Goal: Transaction & Acquisition: Purchase product/service

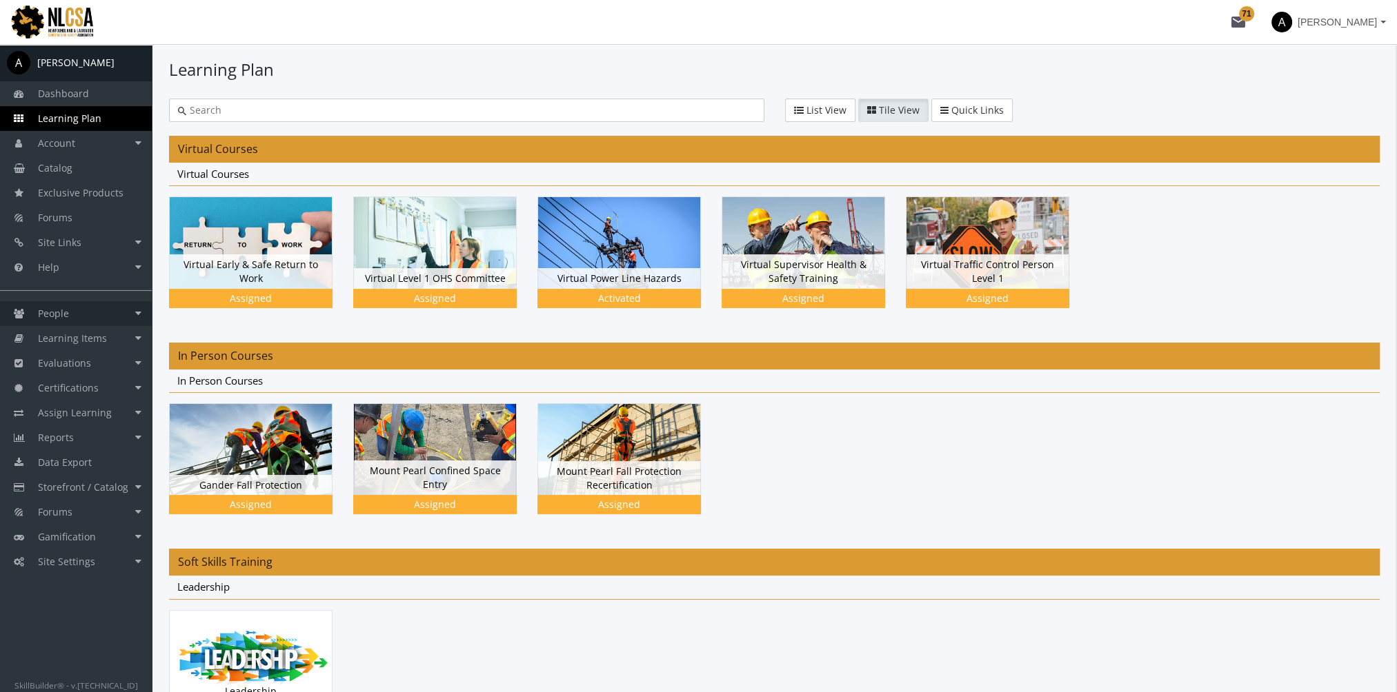
click at [101, 310] on link "People" at bounding box center [76, 313] width 152 height 25
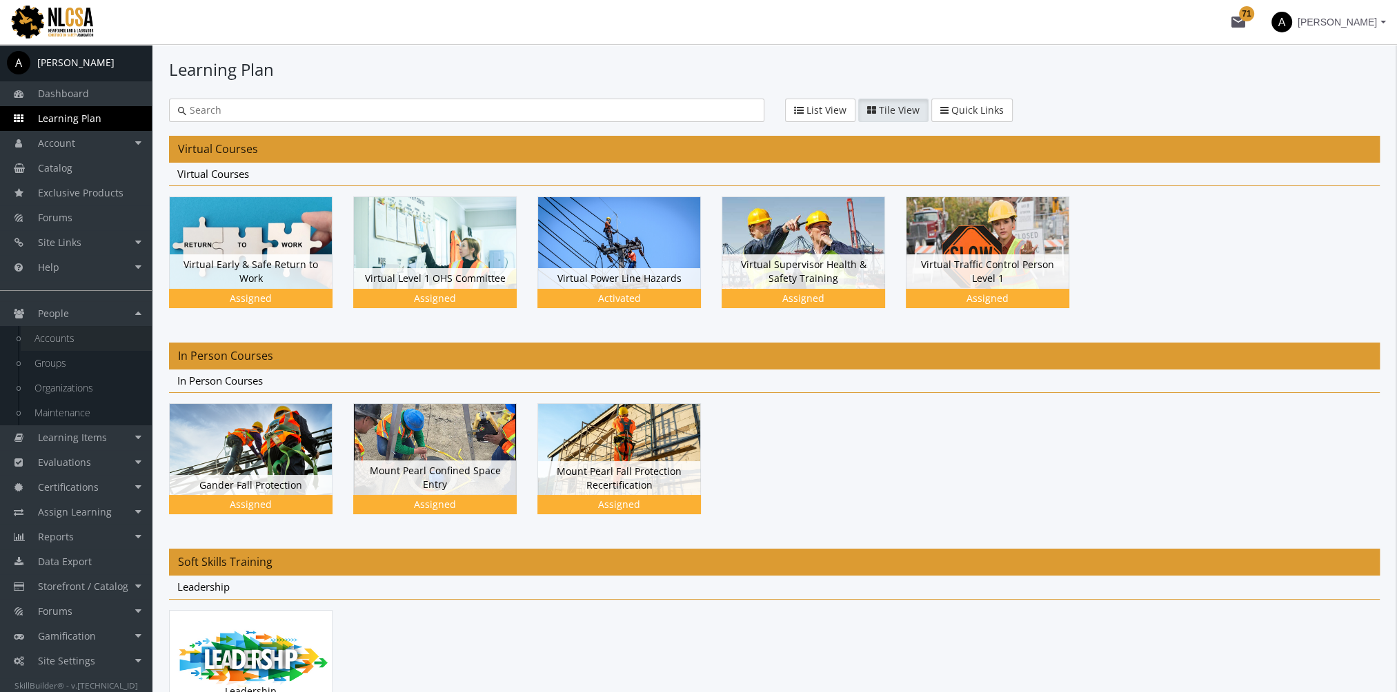
click at [93, 337] on link "Accounts" at bounding box center [86, 338] width 131 height 25
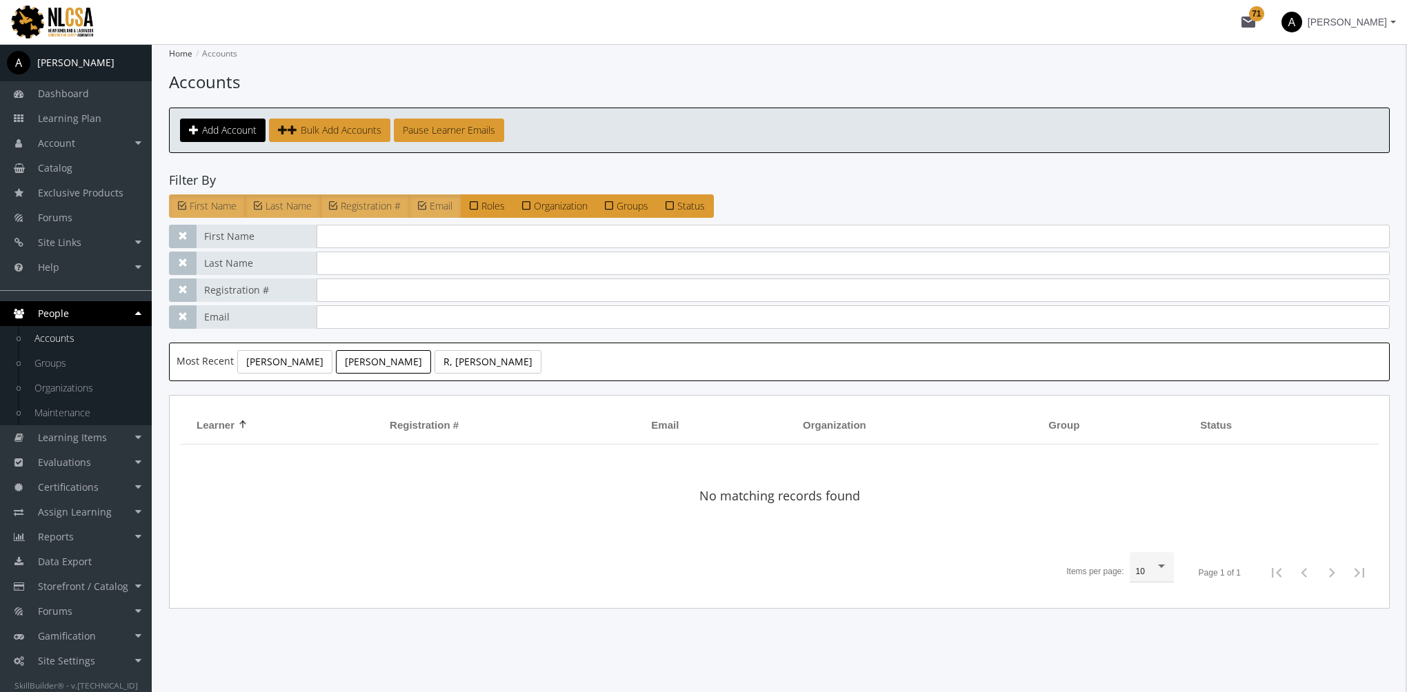
click at [381, 366] on link "[PERSON_NAME]" at bounding box center [383, 361] width 95 height 23
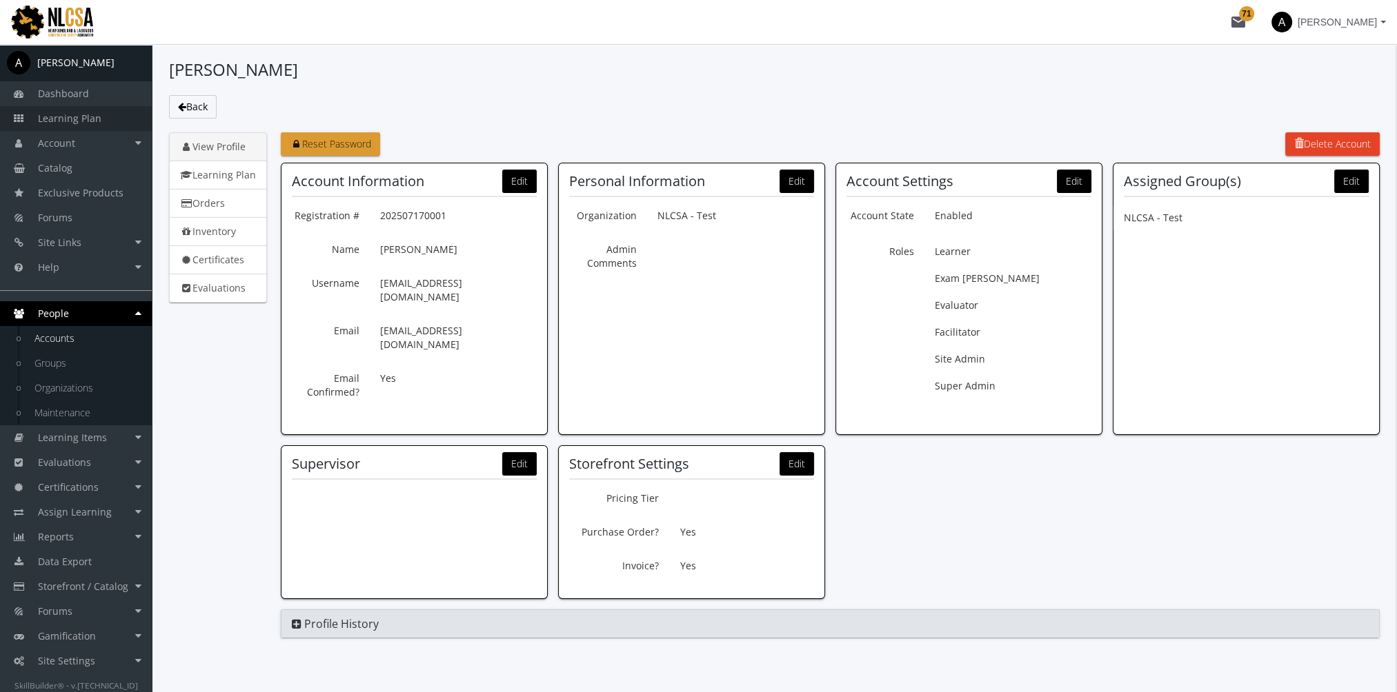
click at [108, 121] on link "Learning Plan" at bounding box center [76, 118] width 152 height 25
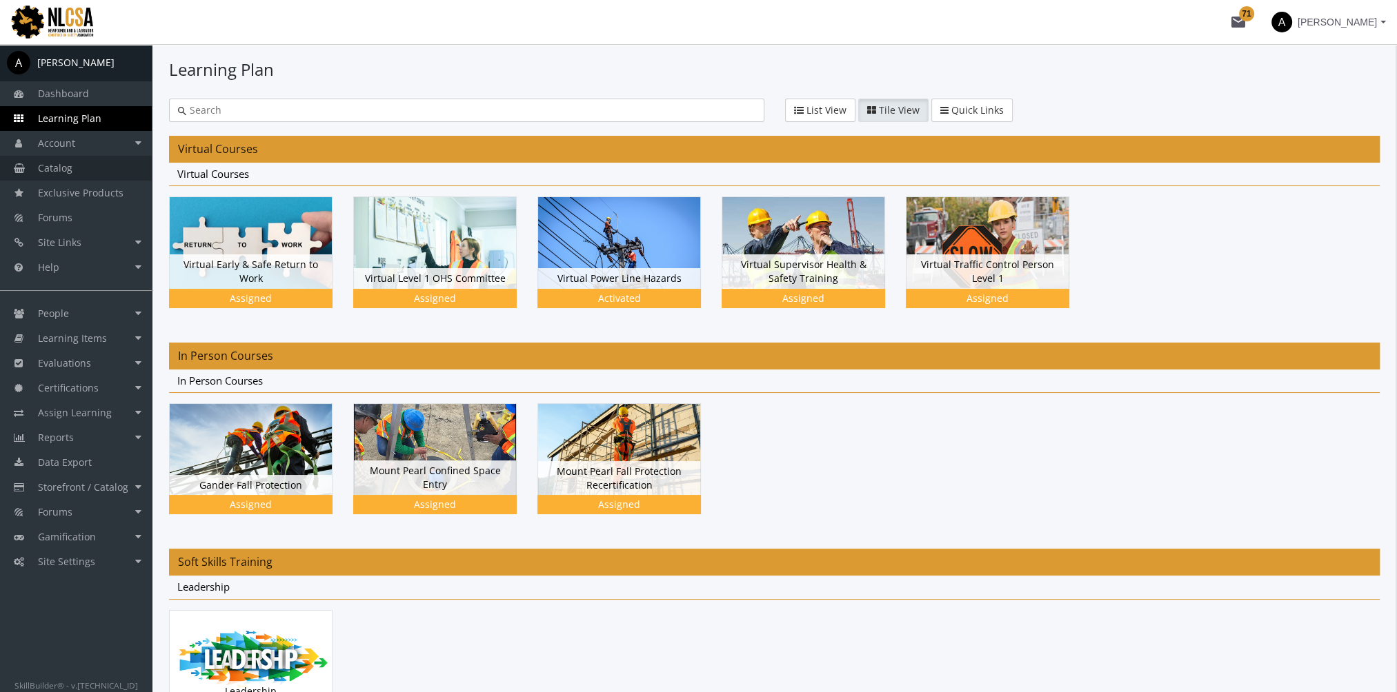
click at [82, 170] on link "Catalog" at bounding box center [76, 168] width 152 height 25
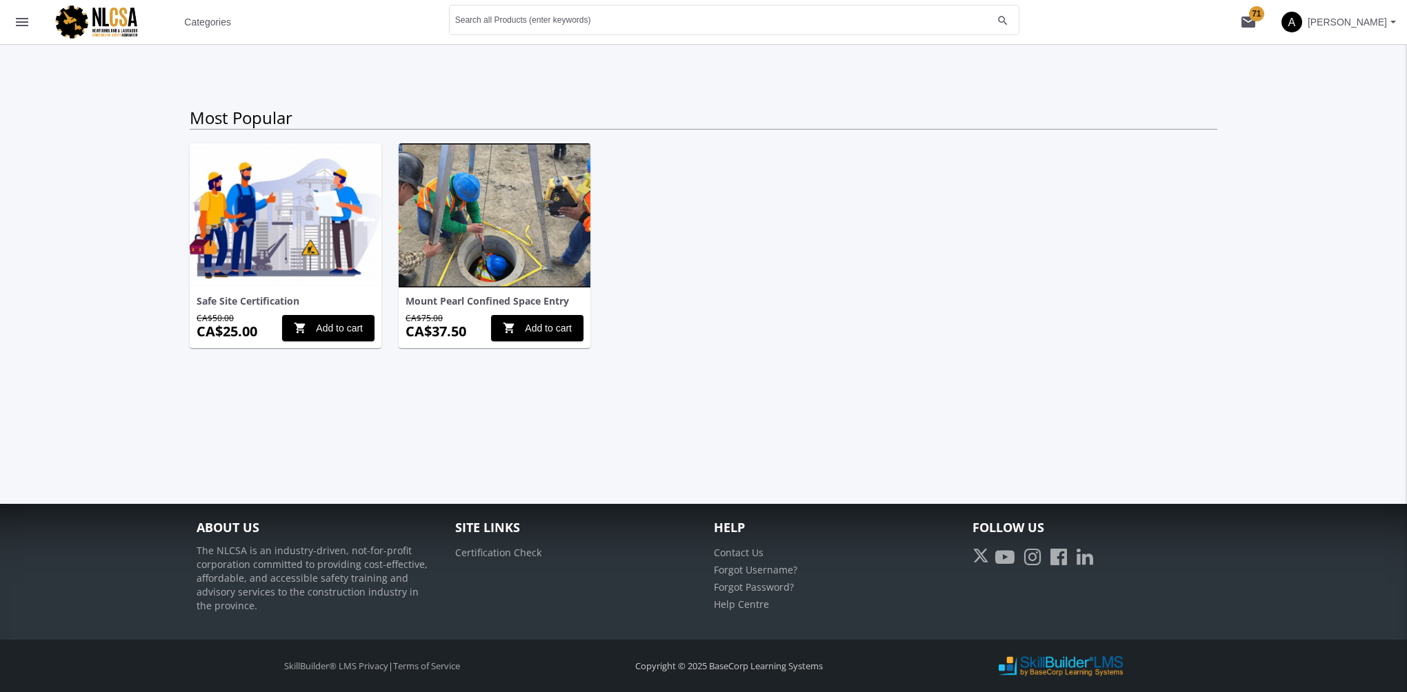
click at [212, 23] on span "Categories" at bounding box center [207, 22] width 47 height 25
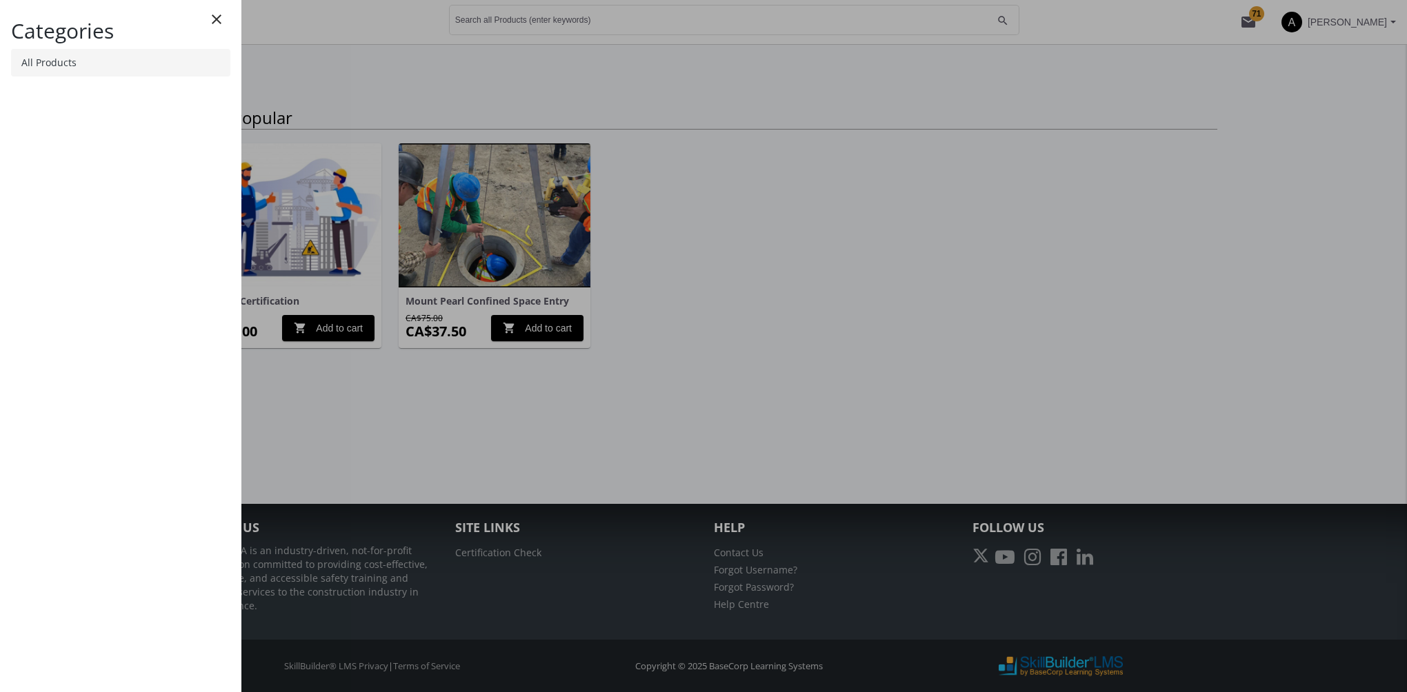
click at [119, 66] on link "All Products" at bounding box center [120, 63] width 219 height 28
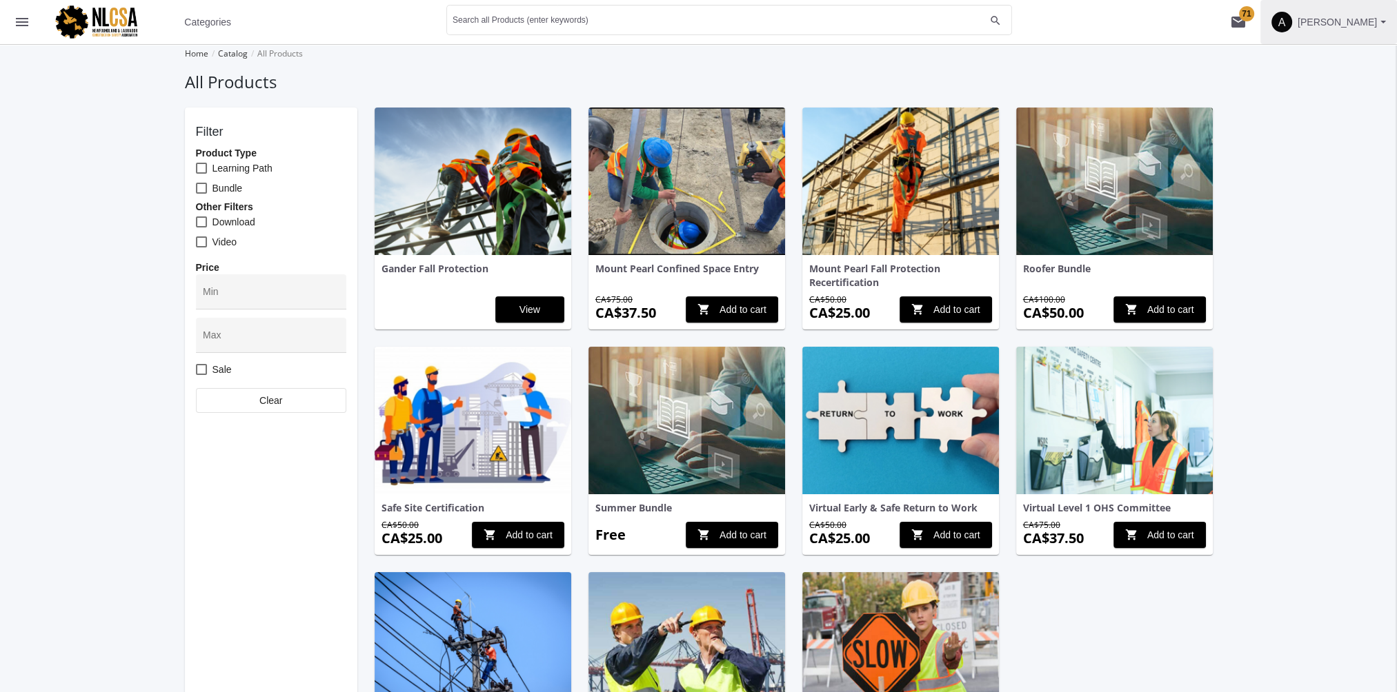
click at [1326, 19] on span "[PERSON_NAME]" at bounding box center [1336, 22] width 79 height 25
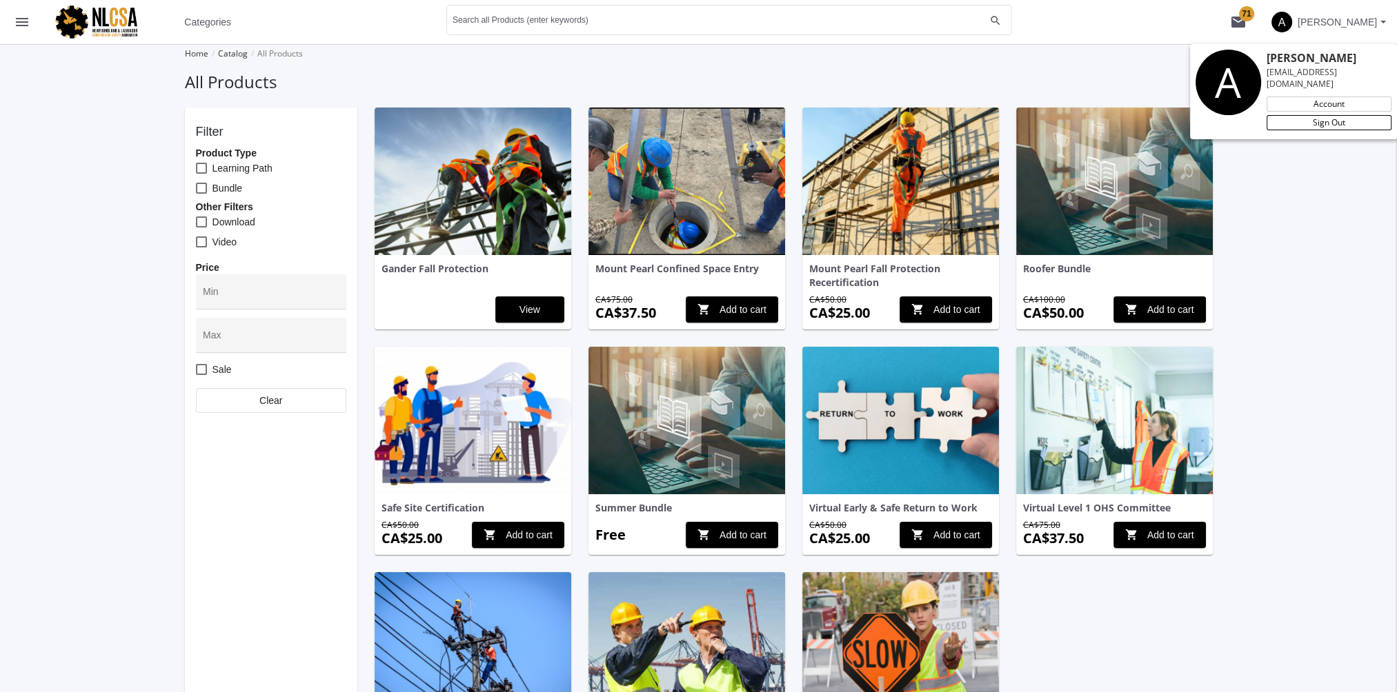
click at [1329, 115] on link "Sign Out" at bounding box center [1328, 122] width 125 height 15
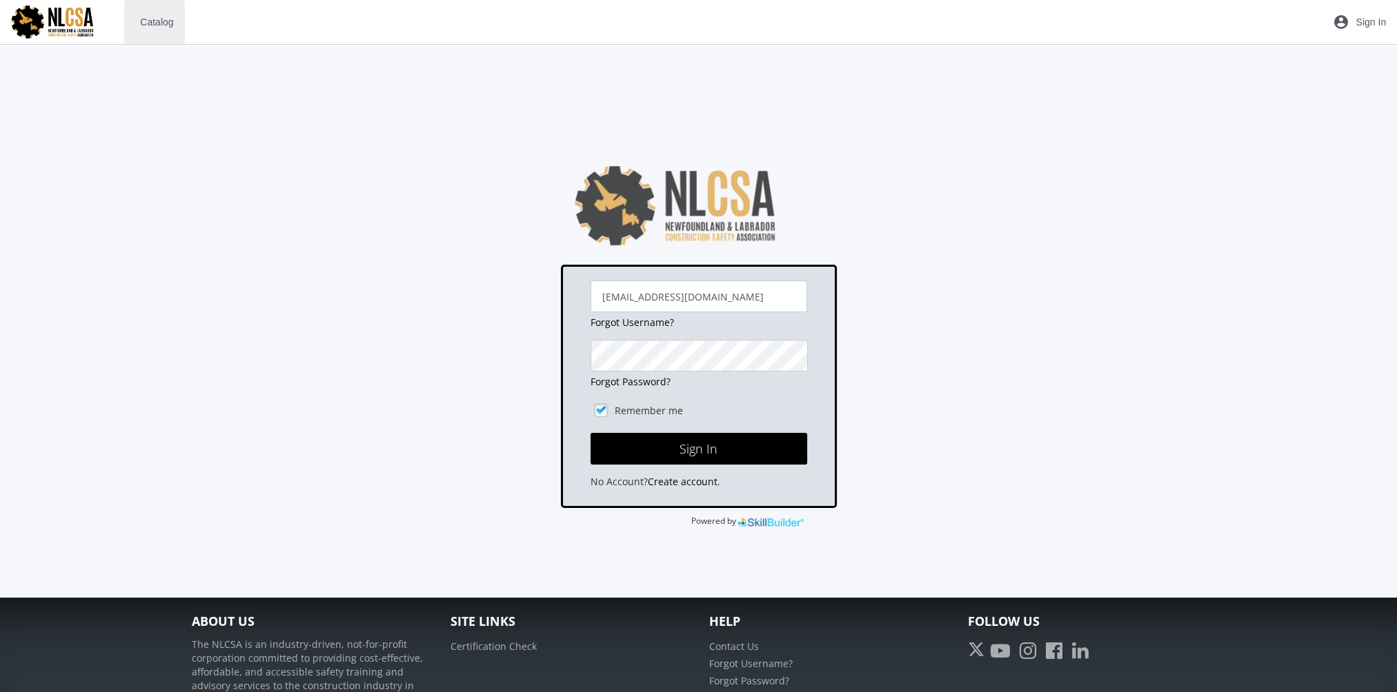
click at [162, 30] on span "Catalog" at bounding box center [156, 22] width 33 height 25
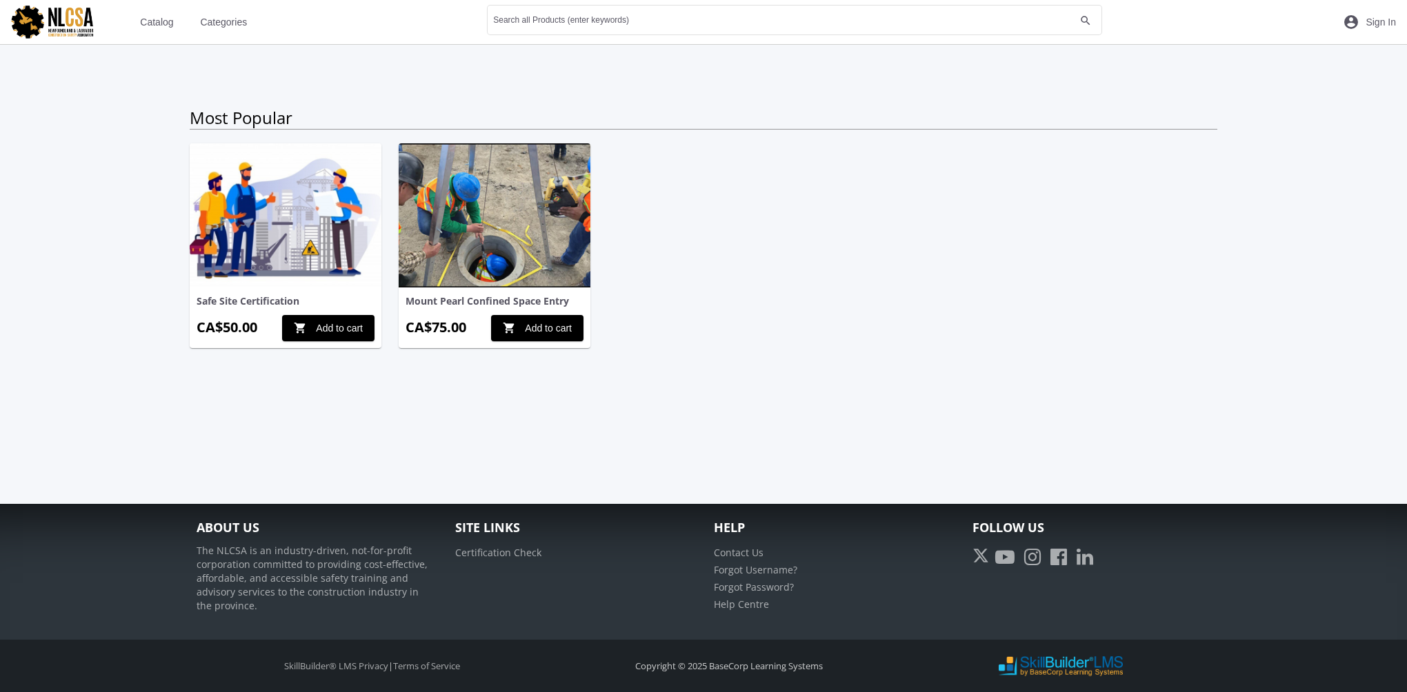
click at [223, 23] on span "Categories" at bounding box center [223, 22] width 47 height 25
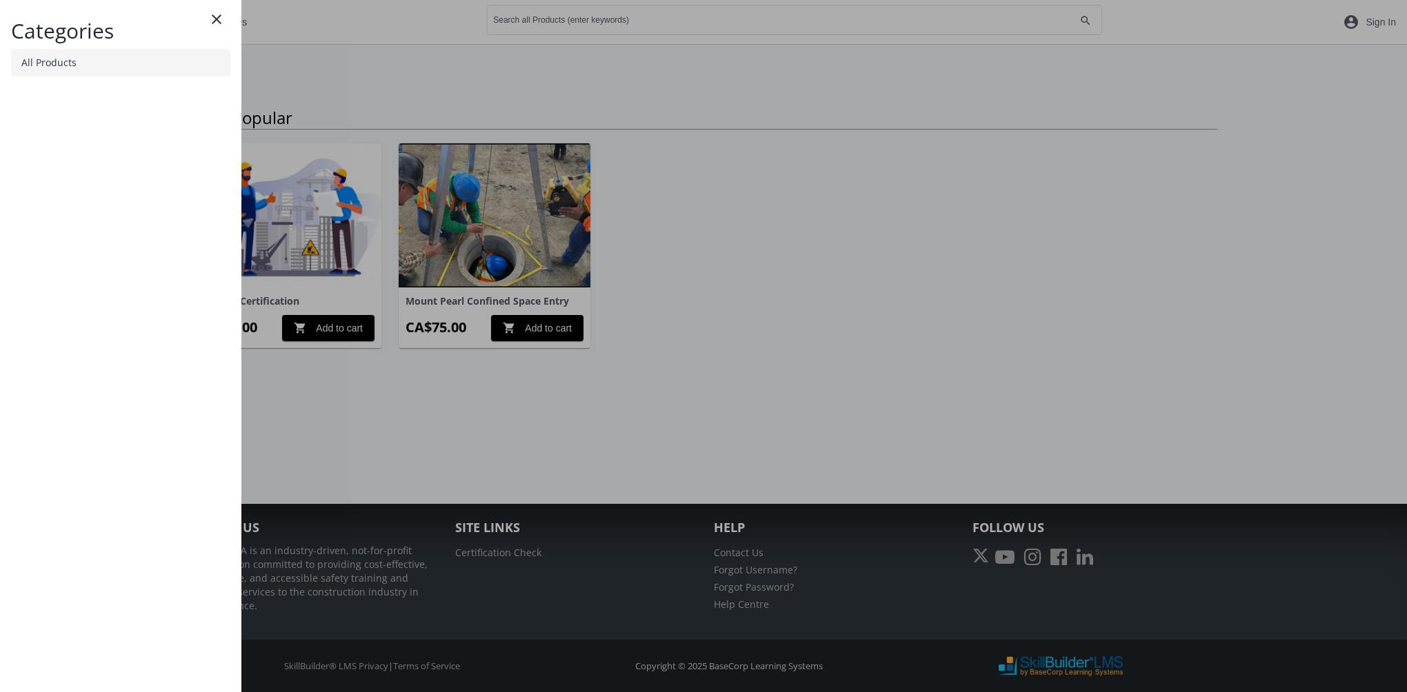
click at [132, 65] on link "All Products" at bounding box center [120, 63] width 219 height 28
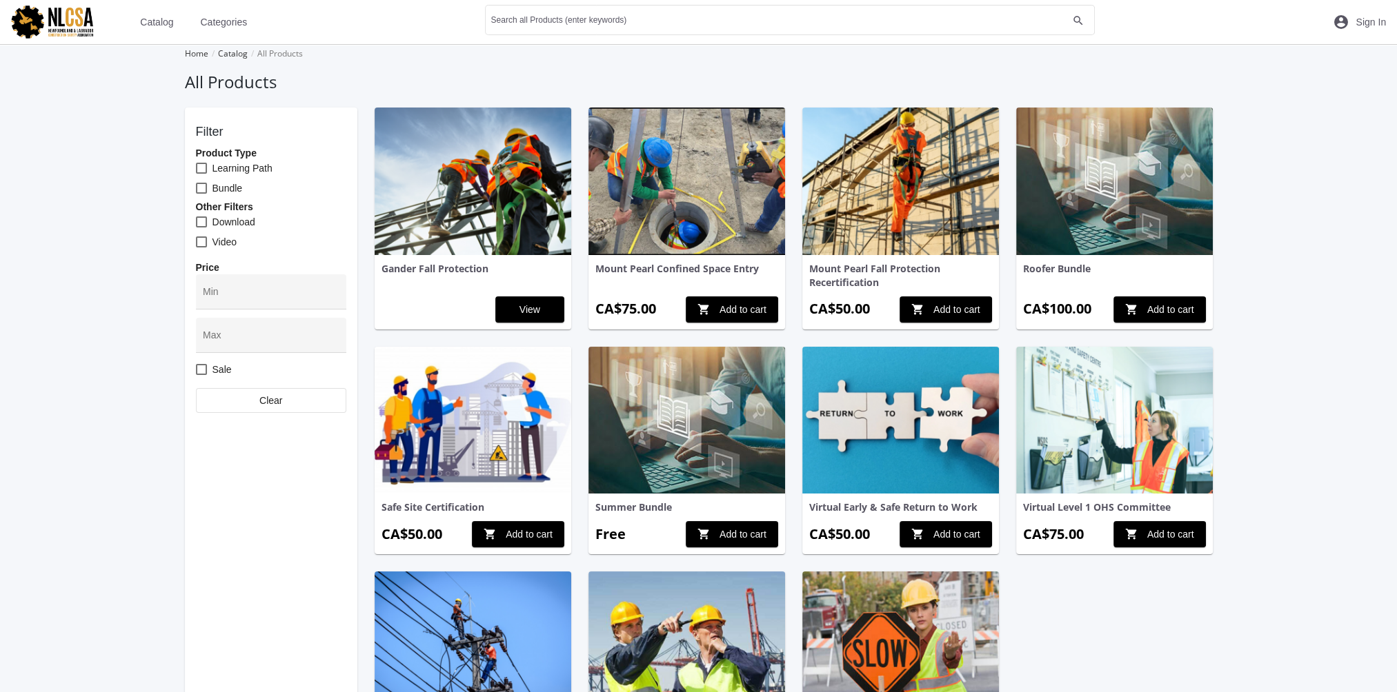
click at [445, 428] on img at bounding box center [473, 421] width 197 height 148
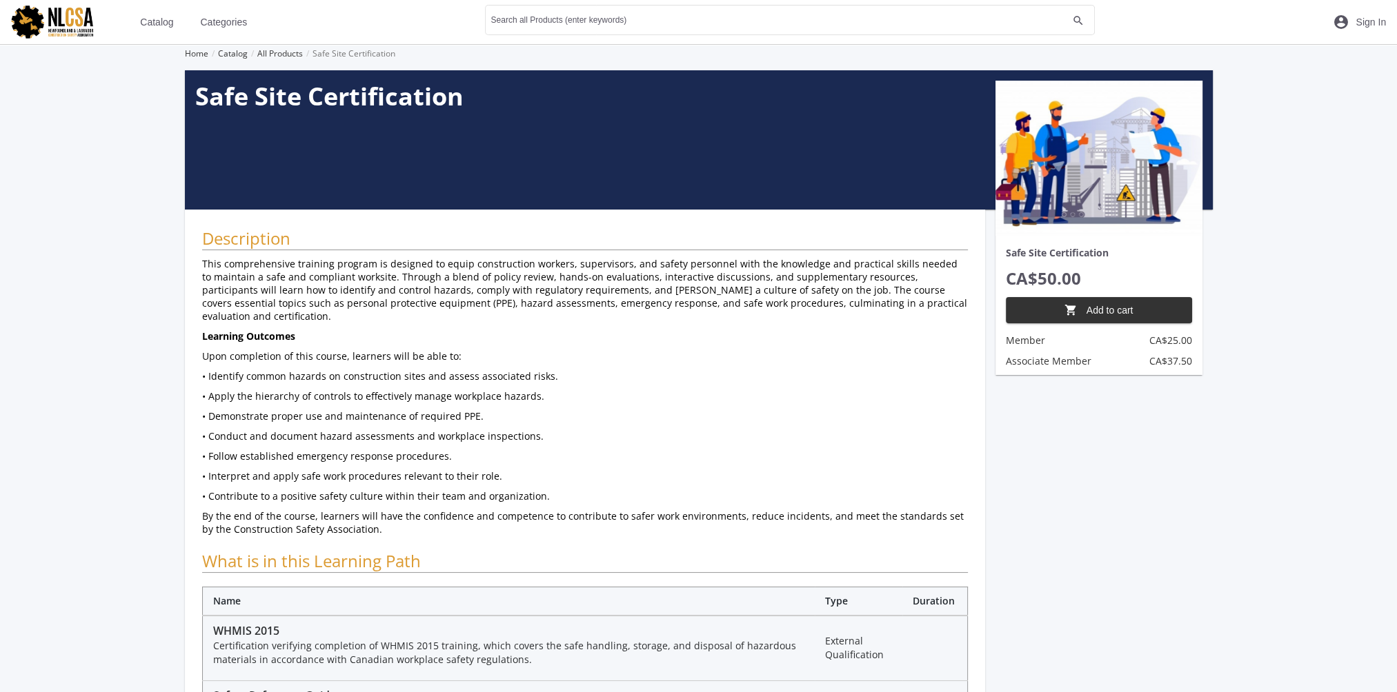
click at [1092, 310] on span "shopping_cart Add to cart" at bounding box center [1098, 310] width 163 height 25
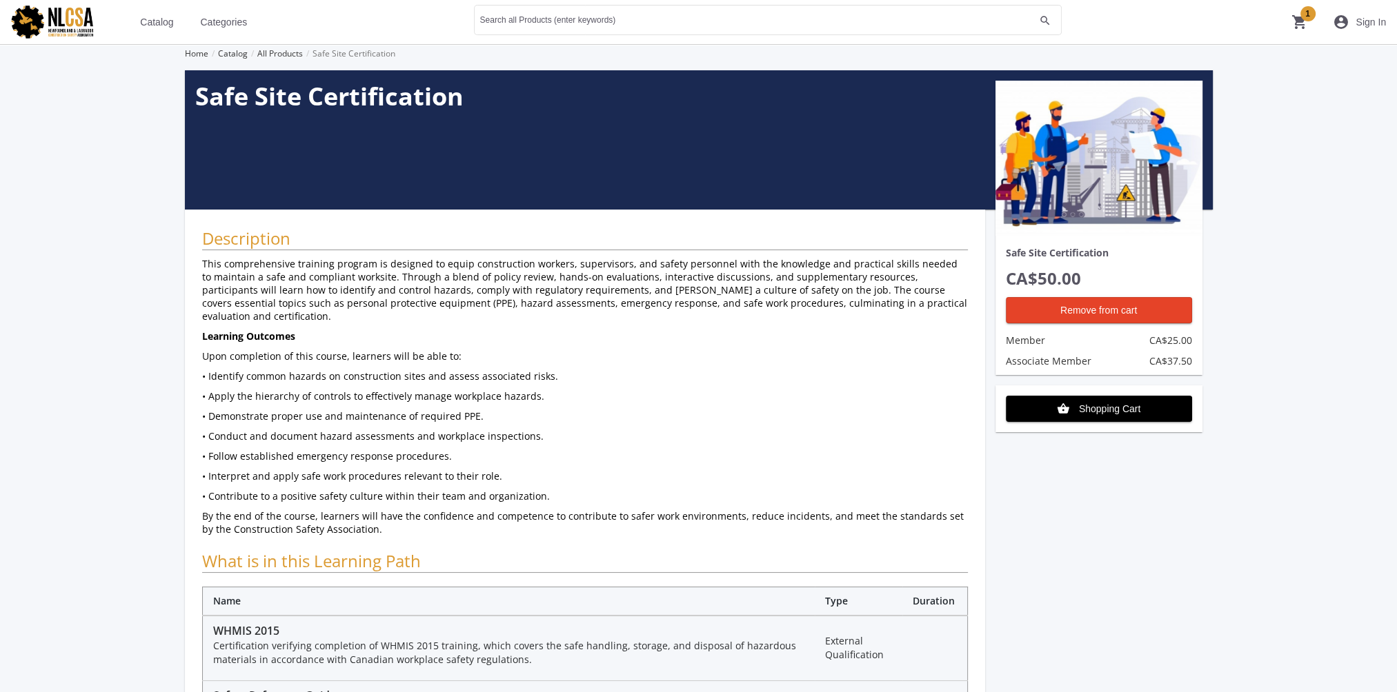
click at [1294, 19] on mat-icon "shopping_cart 1" at bounding box center [1299, 22] width 17 height 17
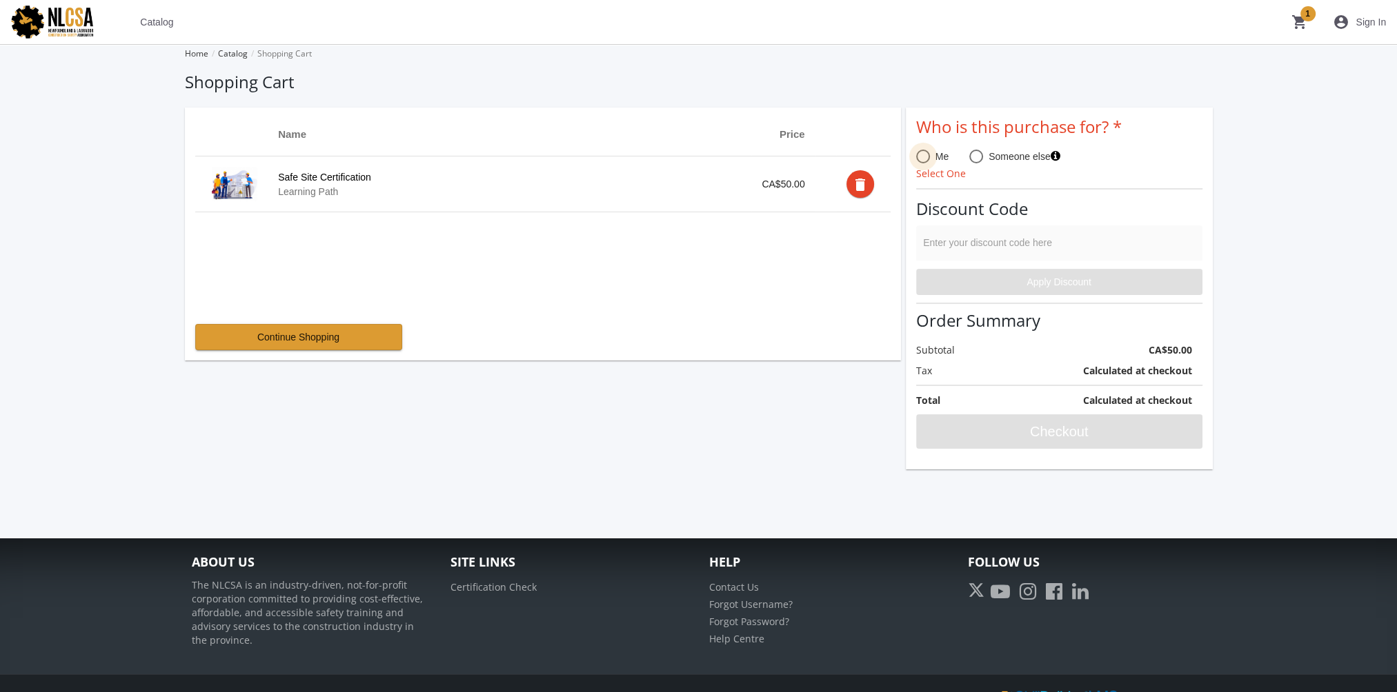
click at [924, 159] on span at bounding box center [923, 157] width 14 height 14
click at [924, 159] on input "Me" at bounding box center [923, 159] width 14 height 14
radio input "true"
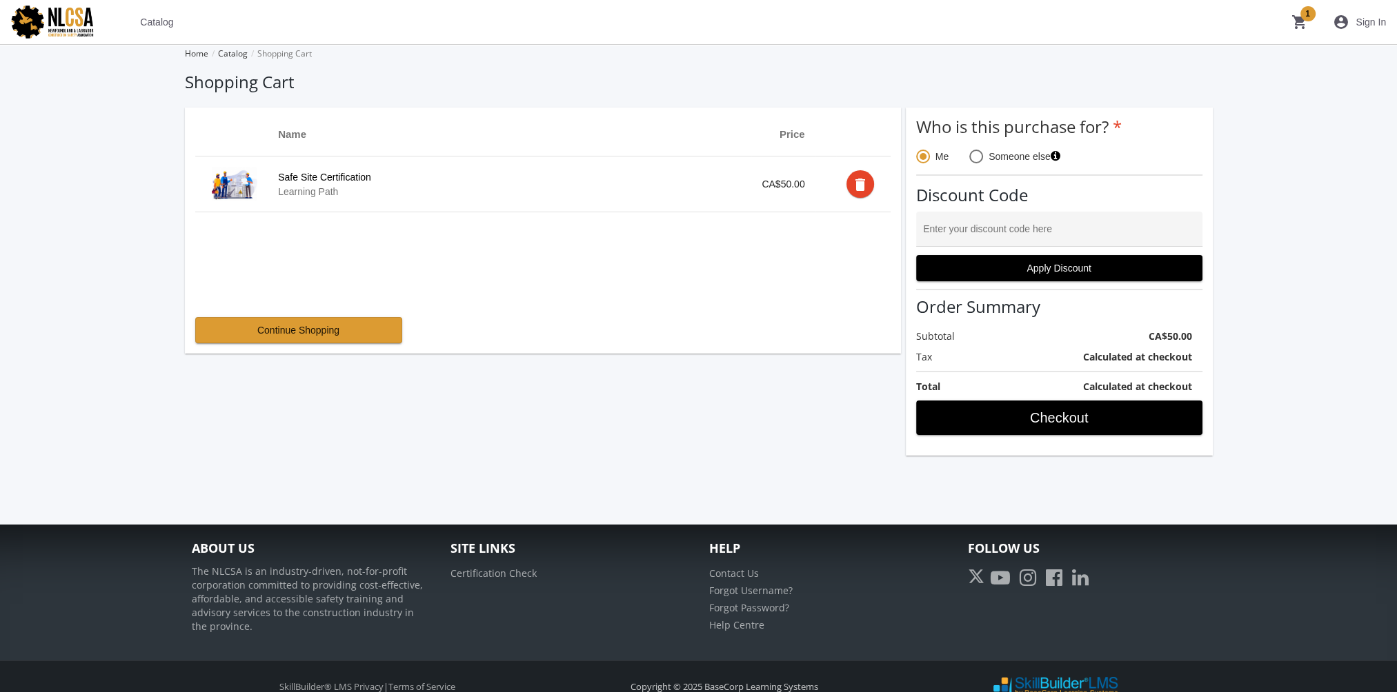
click at [855, 183] on mat-icon "delete" at bounding box center [860, 185] width 17 height 17
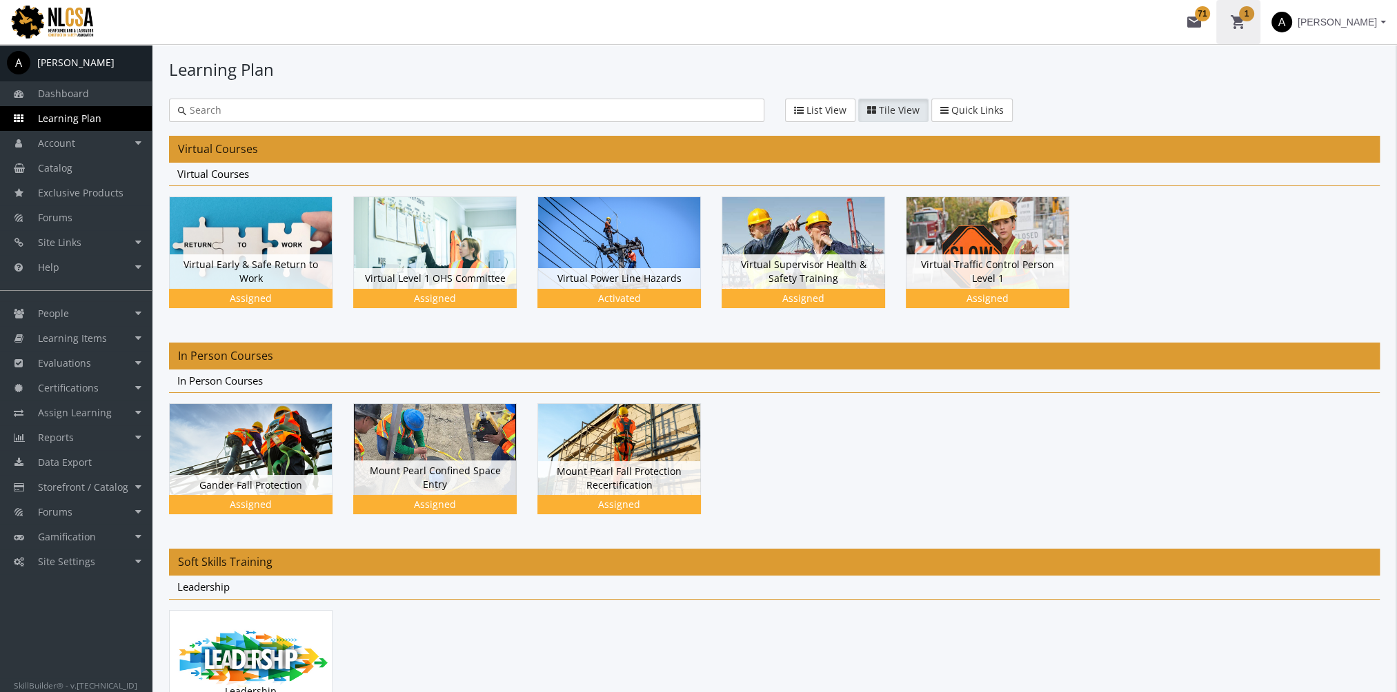
click at [1233, 22] on mat-icon "shopping_cart 1" at bounding box center [1238, 22] width 17 height 17
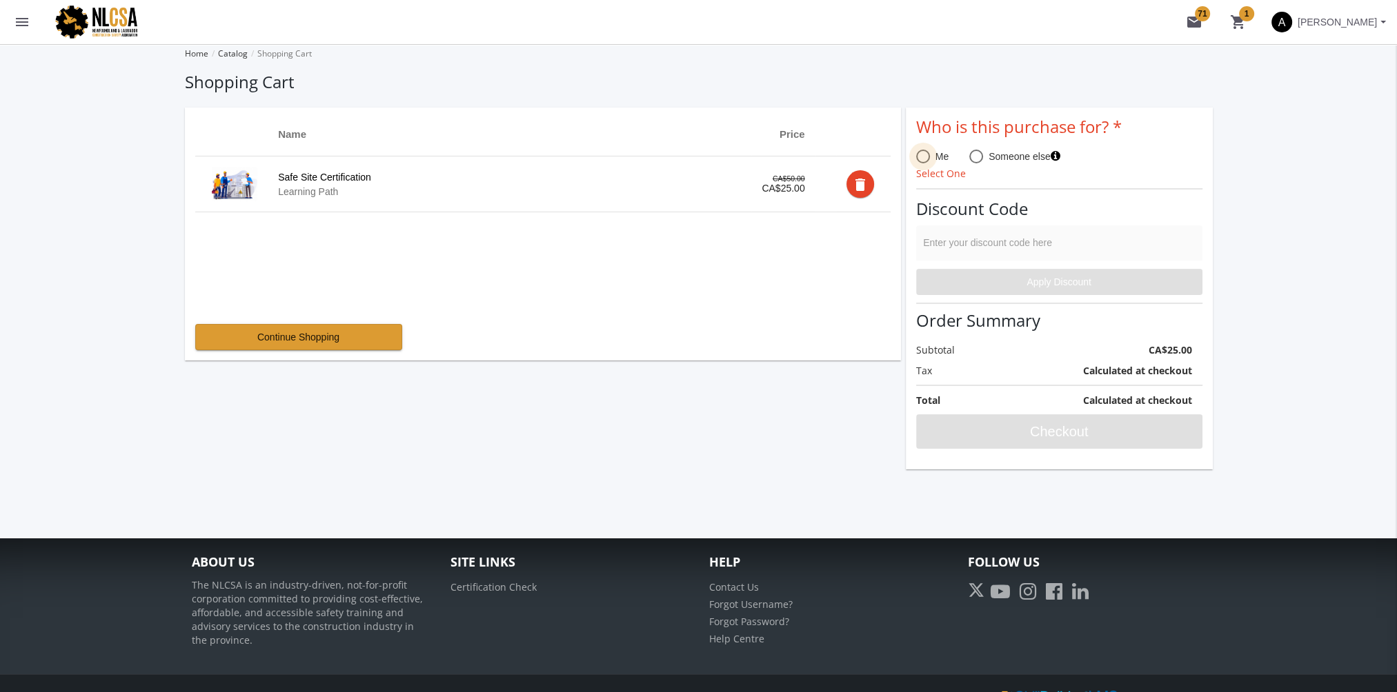
click at [919, 161] on span at bounding box center [923, 157] width 14 height 14
click at [919, 161] on input "Me" at bounding box center [923, 159] width 14 height 14
radio input "true"
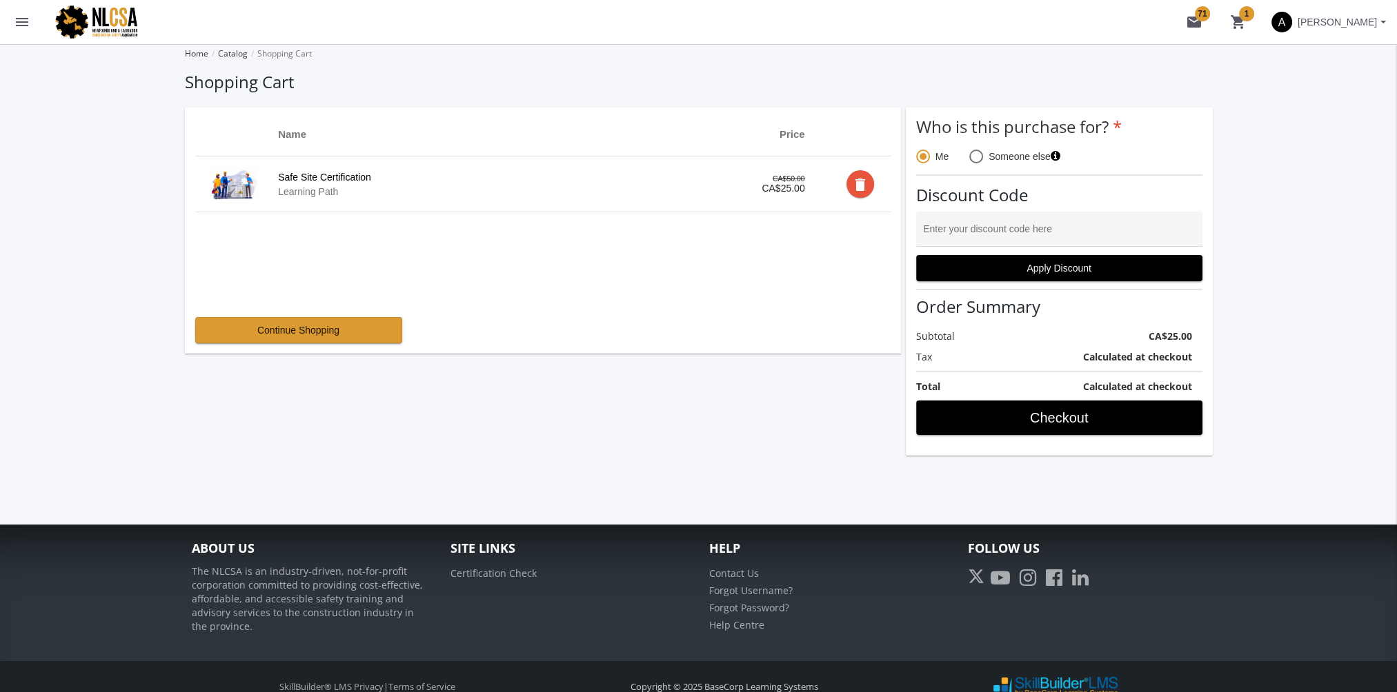
click at [859, 184] on mat-icon "delete" at bounding box center [860, 185] width 17 height 17
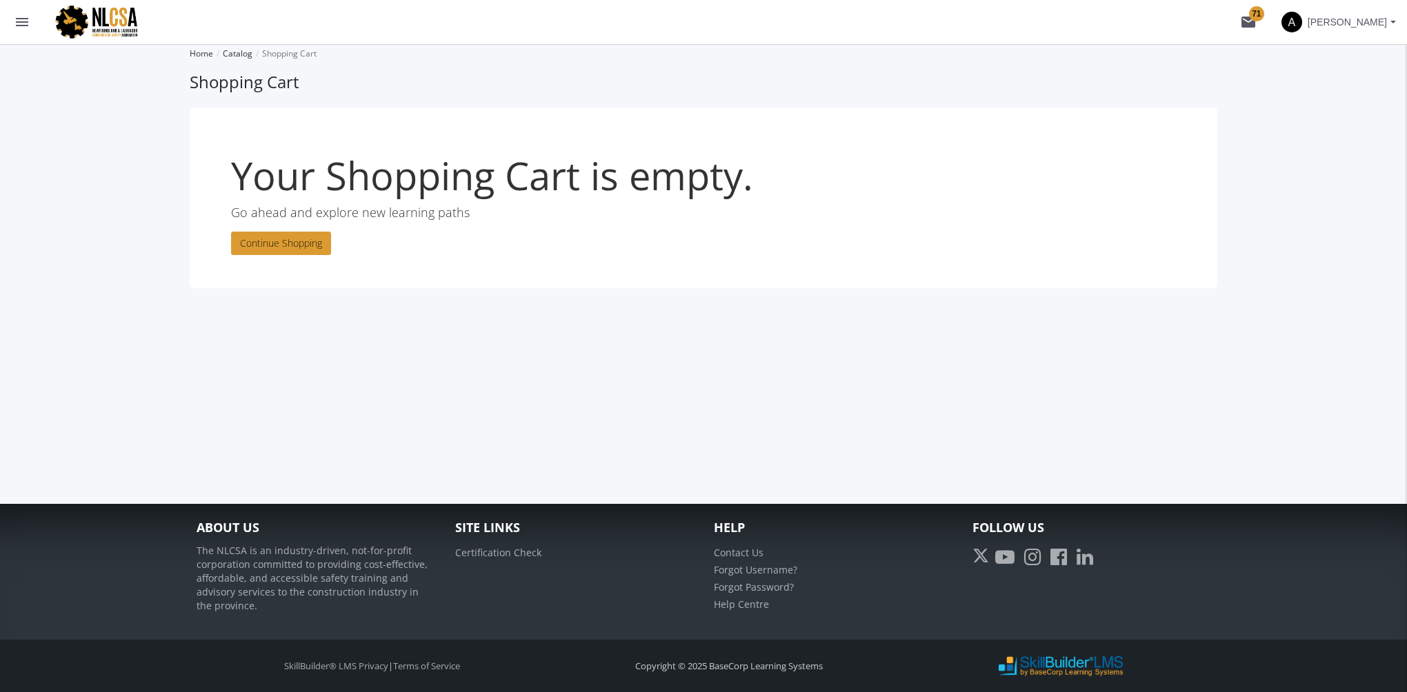
click at [1351, 23] on span "[PERSON_NAME]" at bounding box center [1347, 22] width 79 height 25
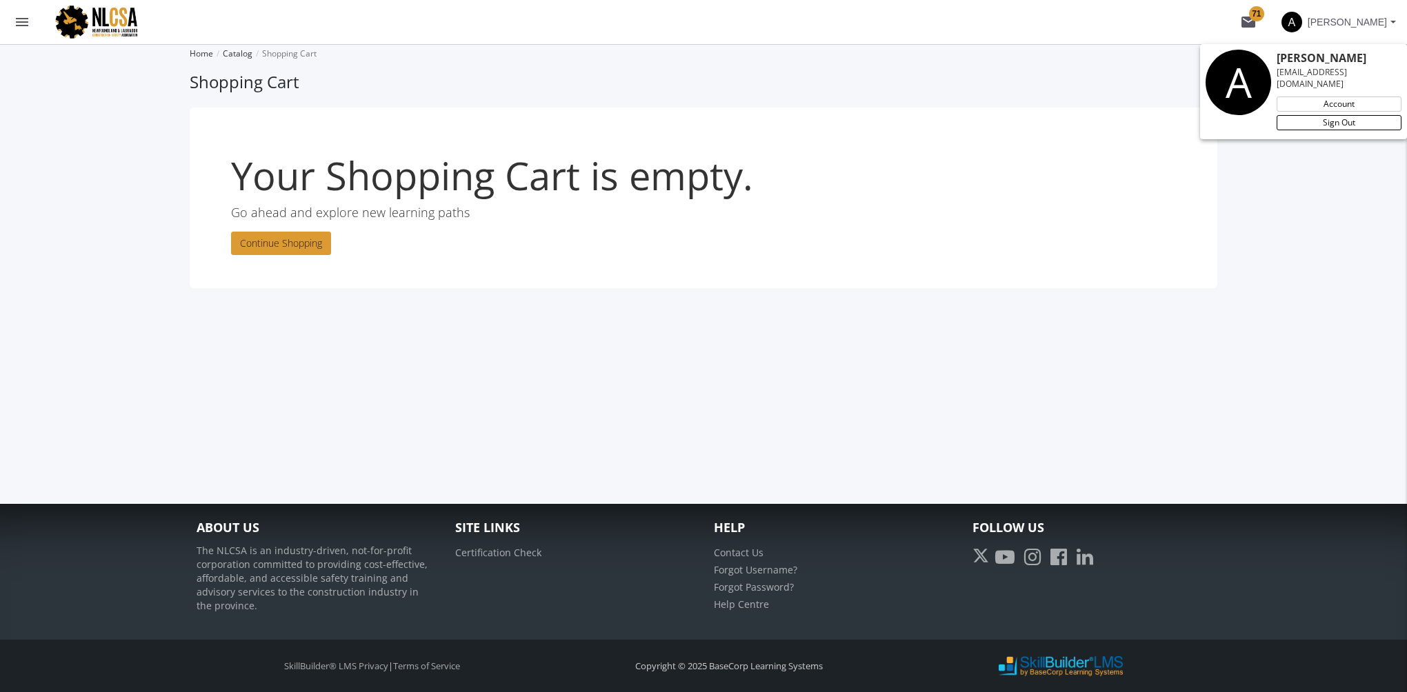
click at [1338, 115] on link "Sign Out" at bounding box center [1339, 122] width 125 height 15
